Goal: Information Seeking & Learning: Learn about a topic

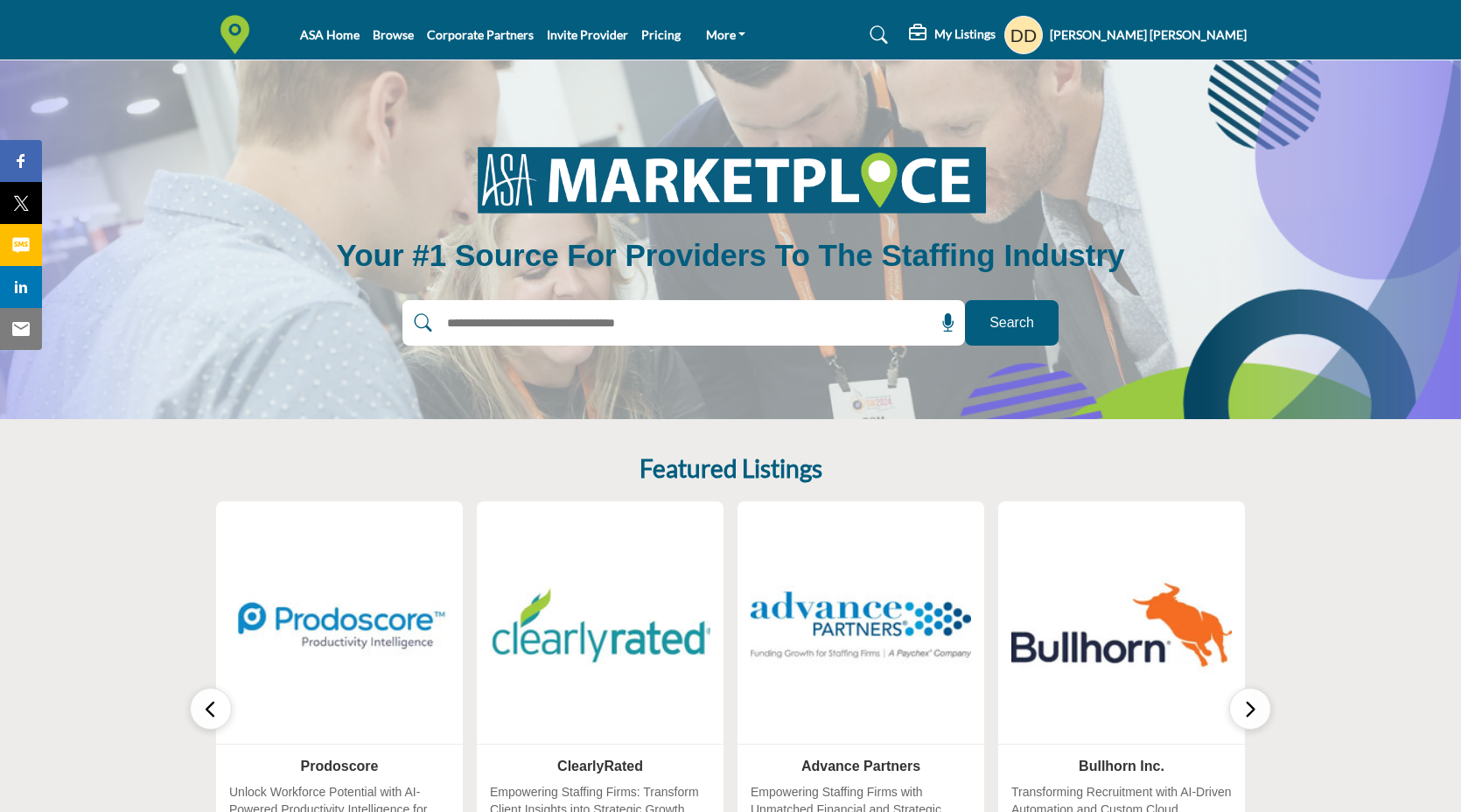
click at [647, 44] on ul "ASA Home Browse Corporate Partners Invite Provider Pricing More Contact Us FAQ's" at bounding box center [529, 35] width 459 height 25
click at [647, 32] on link "Pricing" at bounding box center [660, 34] width 40 height 15
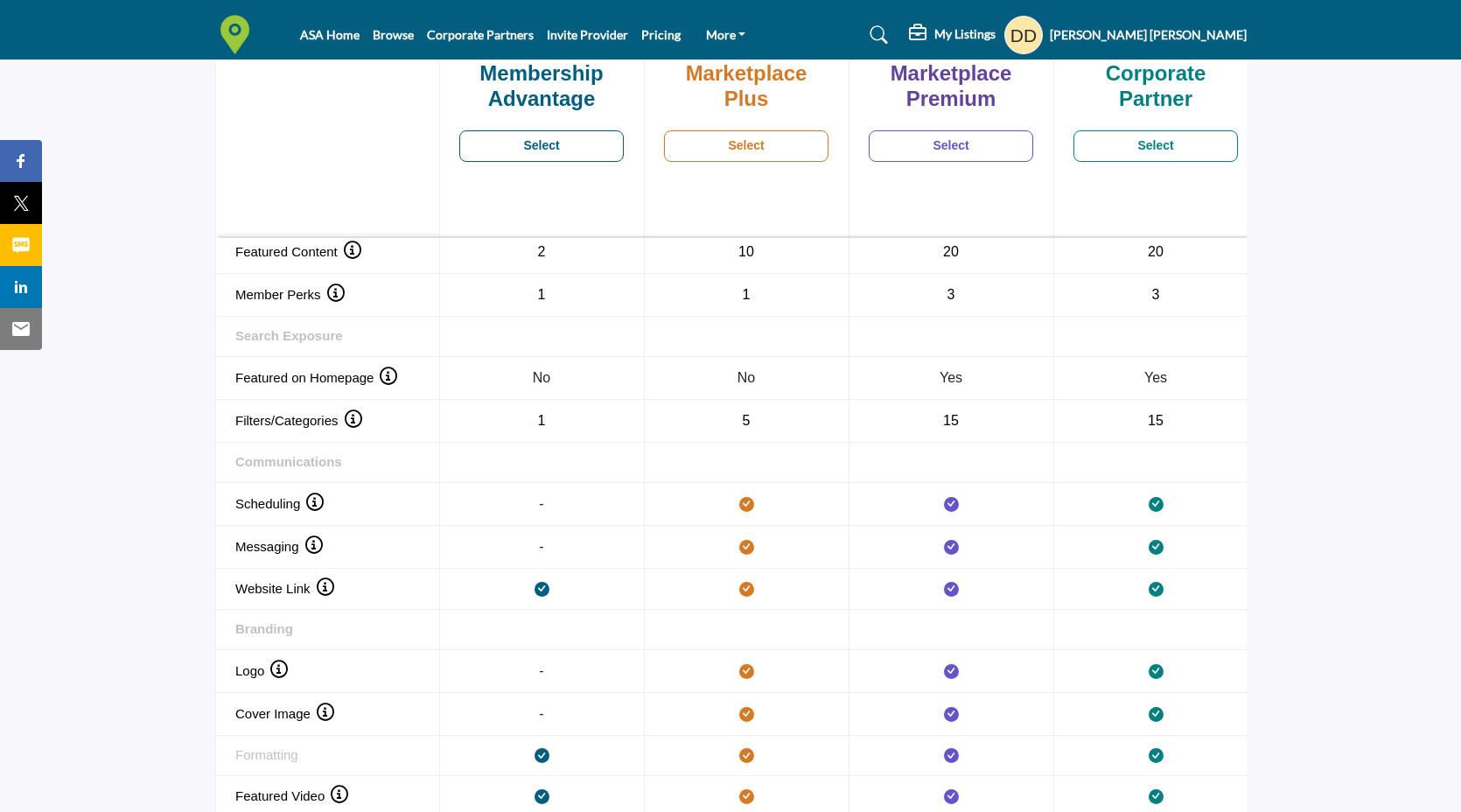
scroll to position [1396, 0]
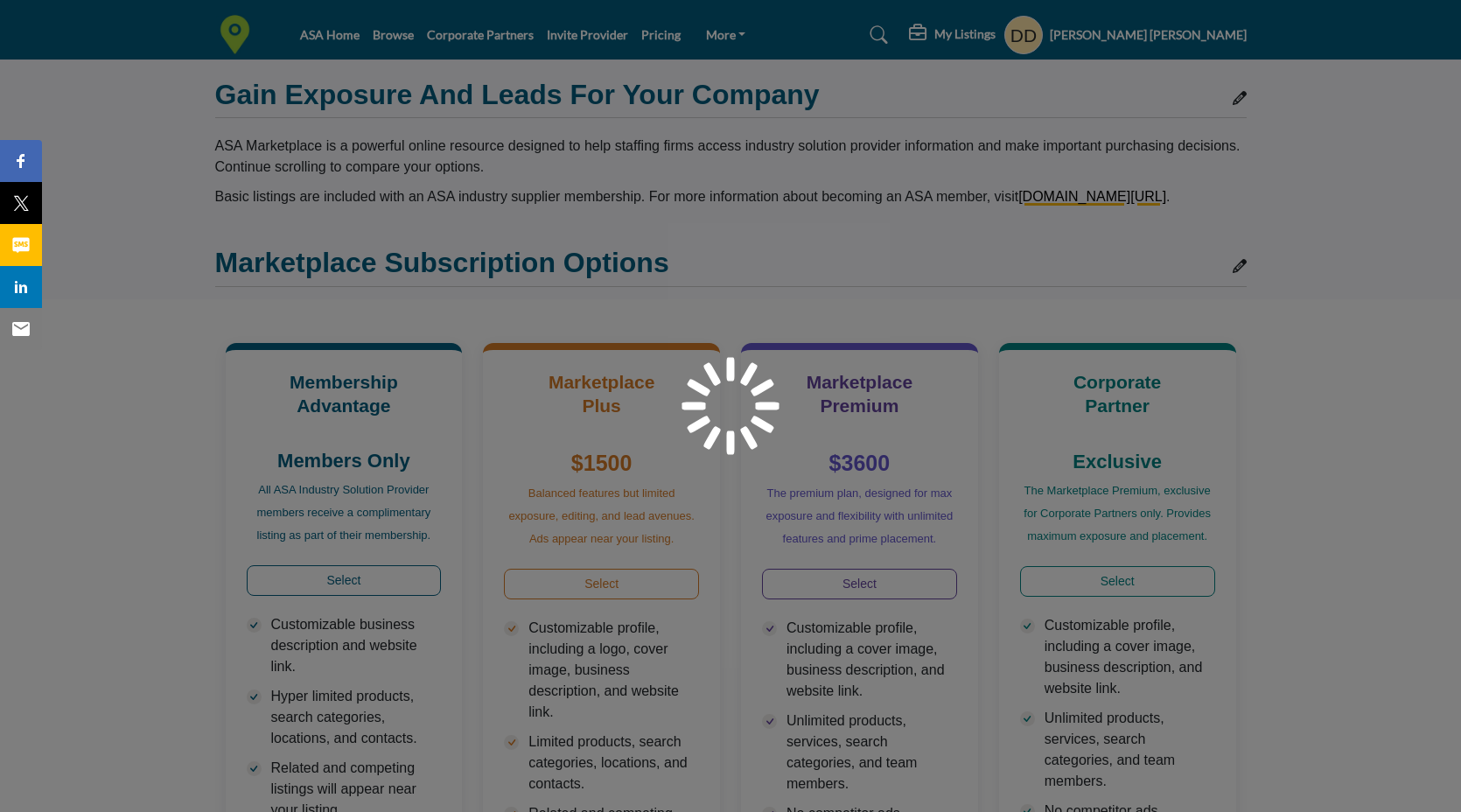
scroll to position [1399, 0]
